Goal: Task Accomplishment & Management: Manage account settings

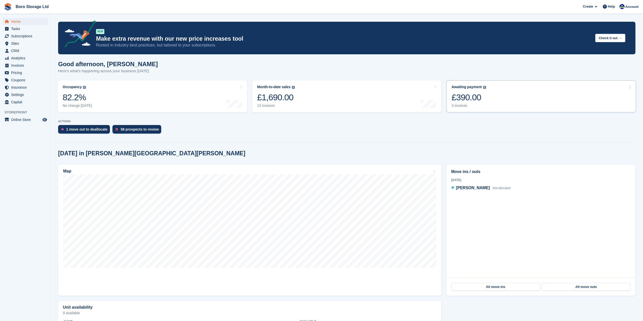
click at [463, 105] on div "3 invoices" at bounding box center [469, 106] width 35 height 4
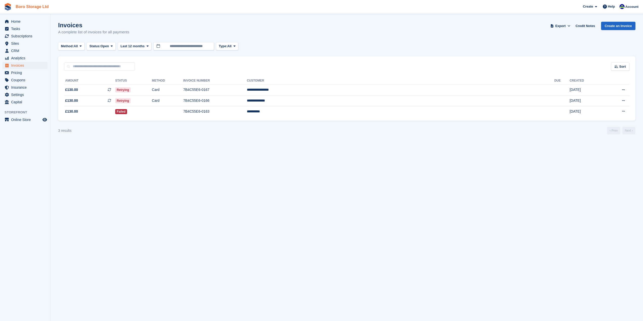
click at [21, 5] on link "Boro Storage Ltd" at bounding box center [32, 7] width 37 height 8
